Goal: Information Seeking & Learning: Learn about a topic

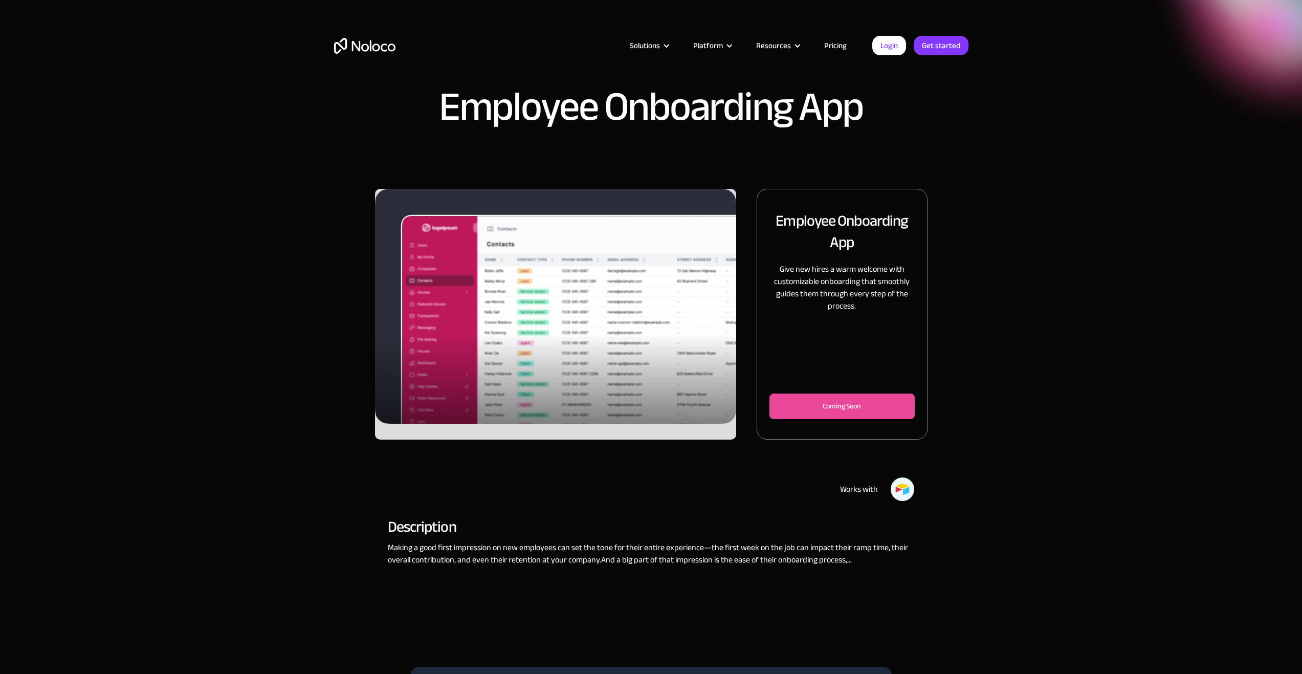
click at [814, 45] on link "Pricing" at bounding box center [835, 45] width 48 height 13
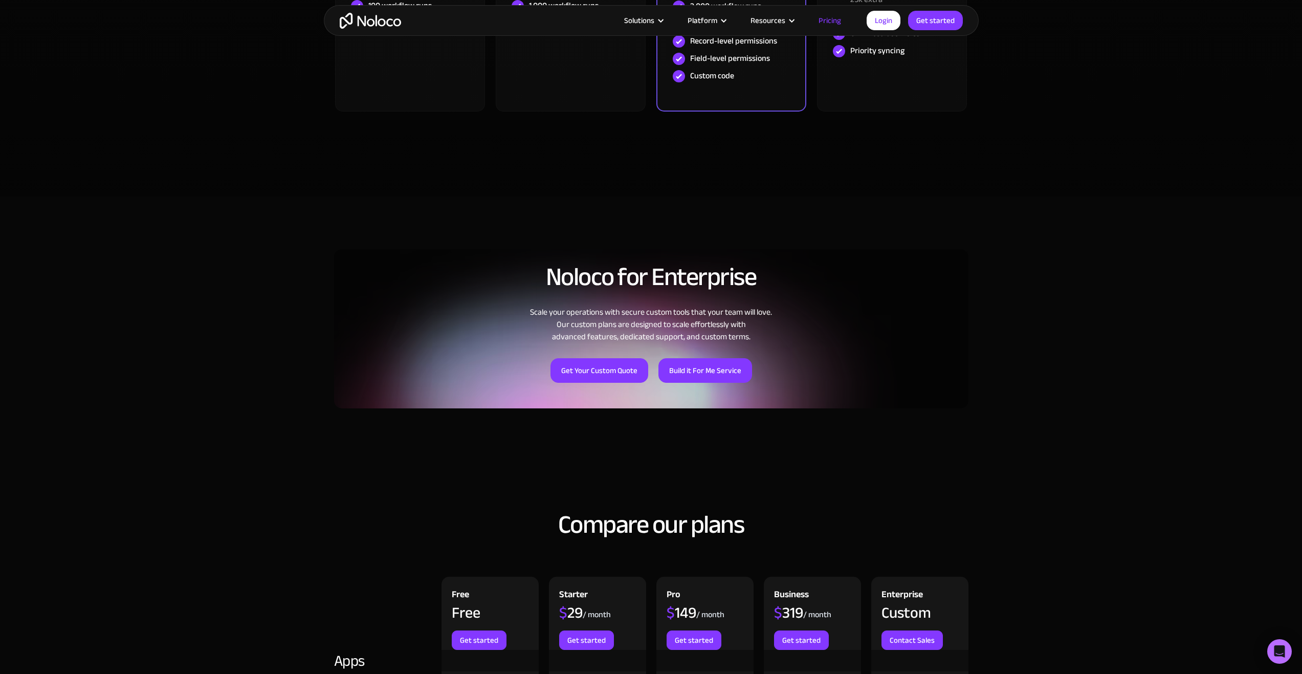
scroll to position [1363, 0]
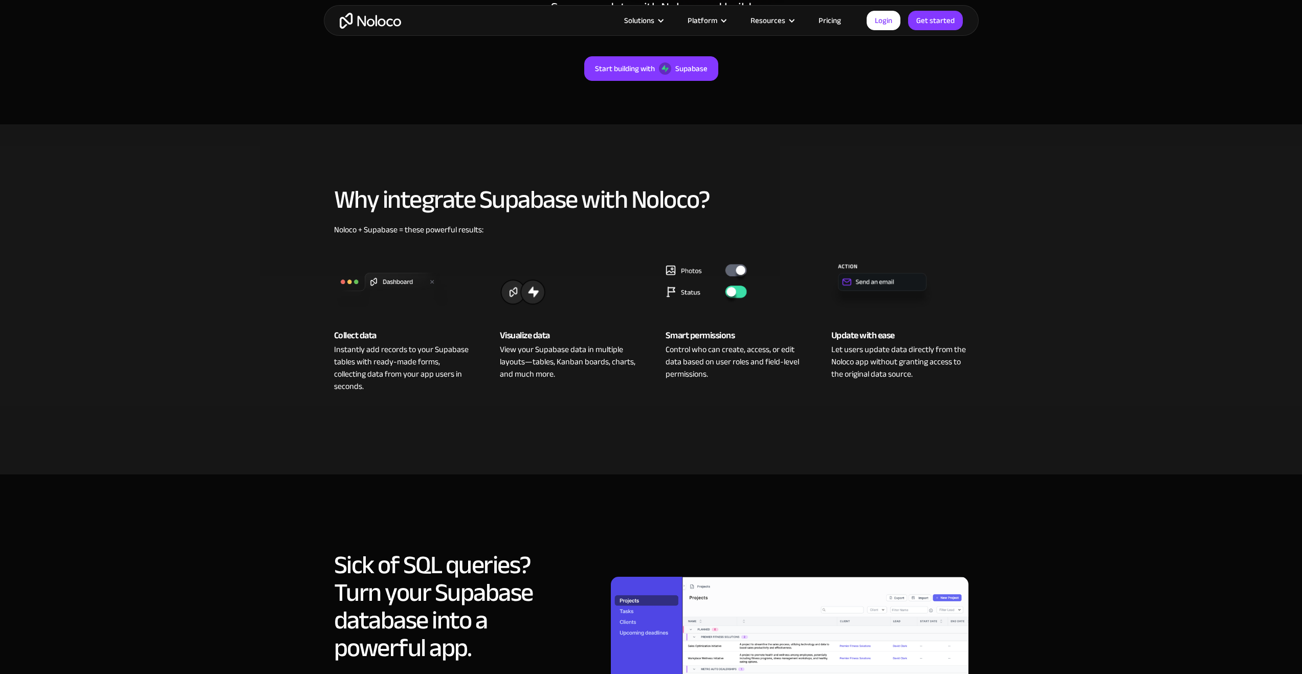
scroll to position [153, 0]
